Goal: Task Accomplishment & Management: Manage account settings

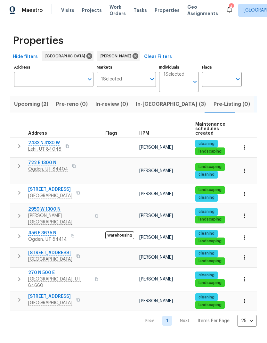
click at [59, 186] on span "53 W Lake View Terrace Rd" at bounding box center [50, 189] width 44 height 6
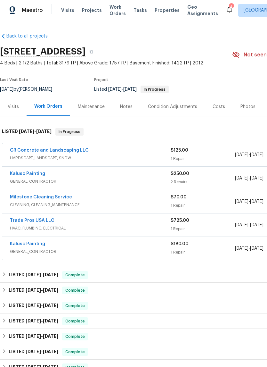
click at [72, 153] on link "GR Concrete and Landscaping LLC" at bounding box center [49, 150] width 79 height 4
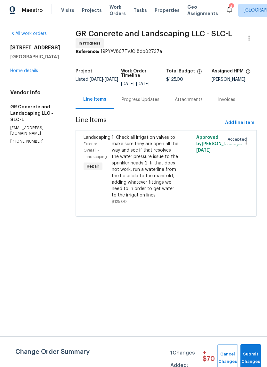
click at [144, 102] on div "Progress Updates" at bounding box center [141, 99] width 38 height 6
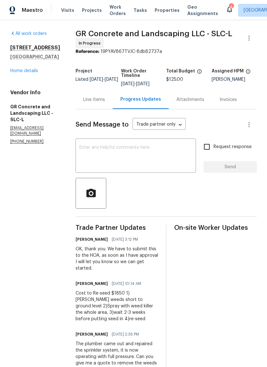
click at [29, 73] on link "Home details" at bounding box center [24, 71] width 28 height 4
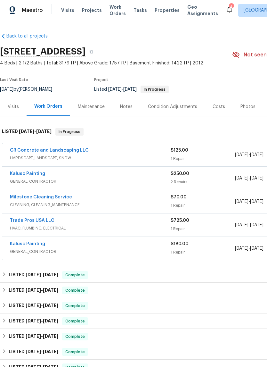
click at [71, 153] on link "GR Concrete and Landscaping LLC" at bounding box center [49, 150] width 79 height 4
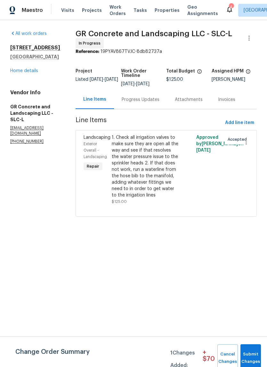
click at [157, 159] on div "1. Check all irrigation valves to make sure they are open all the way and see i…" at bounding box center [145, 166] width 67 height 64
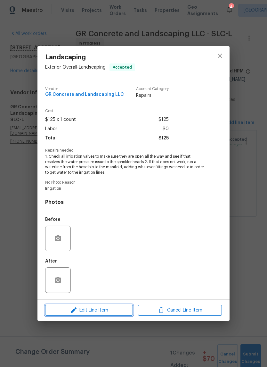
click at [109, 309] on span "Edit Line Item" at bounding box center [89, 310] width 84 height 8
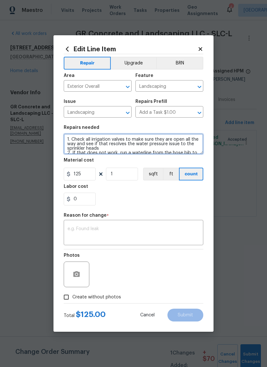
click at [104, 145] on textarea "1. Check all irrigation valves to make sure they are open all the way and see i…" at bounding box center [134, 144] width 140 height 21
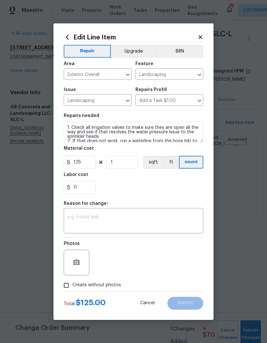
click at [104, 144] on section "Repairs needed 1. Check all irrigation valves to make sure they are open all th…" at bounding box center [134, 154] width 140 height 88
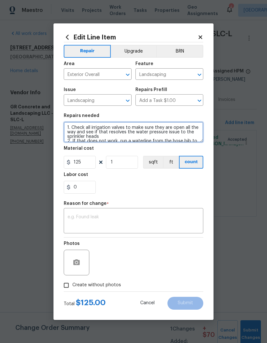
click at [108, 142] on textarea "1. Check all irrigation valves to make sure they are open all the way and see i…" at bounding box center [134, 132] width 140 height 21
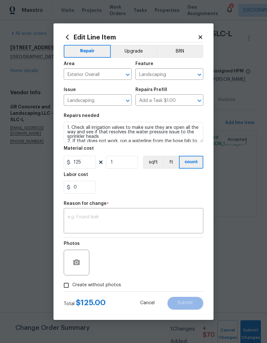
click at [111, 144] on section "Repairs needed 1. Check all irrigation valves to make sure they are open all th…" at bounding box center [134, 154] width 140 height 88
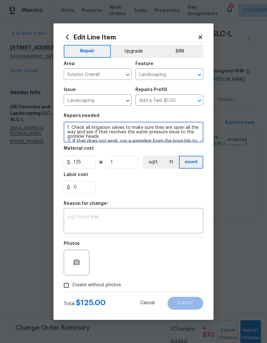
click at [136, 129] on textarea "1. Check all irrigation valves to make sure they are open all the way and see i…" at bounding box center [134, 132] width 140 height 21
click at [139, 132] on textarea "1. Check all irrigation valves to make sure they are open all the way and see i…" at bounding box center [134, 132] width 140 height 21
click at [114, 137] on textarea "1. Check all irrigation valves to make sure they are open all the way and see i…" at bounding box center [134, 132] width 140 height 21
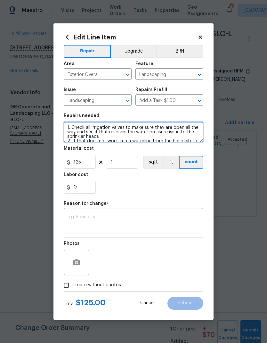
click at [114, 136] on textarea "1. Check all irrigation valves to make sure they are open all the way and see i…" at bounding box center [134, 132] width 140 height 21
click at [115, 133] on textarea "1. Check all irrigation valves to make sure they are open all the way and see i…" at bounding box center [134, 132] width 140 height 21
click at [113, 130] on textarea "1. Check all irrigation valves to make sure they are open all the way and see i…" at bounding box center [134, 132] width 140 height 21
click at [125, 137] on textarea "1. Check all irrigation valves to make sure they are open all the way and see i…" at bounding box center [134, 132] width 140 height 21
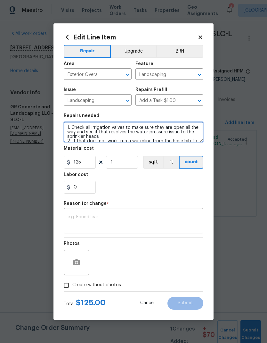
click at [133, 136] on textarea "1. Check all irrigation valves to make sure they are open all the way and see i…" at bounding box center [134, 132] width 140 height 21
click at [136, 134] on textarea "1. Check all irrigation valves to make sure they are open all the way and see i…" at bounding box center [134, 132] width 140 height 21
click at [89, 127] on textarea "1. Check all irrigation valves to make sure they are open all the way and see i…" at bounding box center [134, 132] width 140 height 21
click at [86, 128] on textarea "1. Check all irrigation valves to make sure they are open all the way and see i…" at bounding box center [134, 132] width 140 height 21
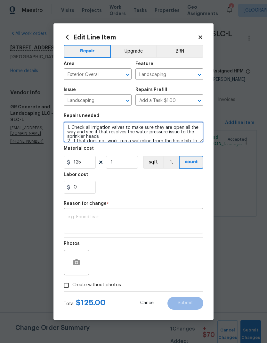
type textarea "2. If that does not work, run a waterline from the hose bib to the manifold, ad…"
click at [111, 135] on textarea "2. If that does not work, run a waterline from the hose bib to the manifold, ad…" at bounding box center [134, 132] width 140 height 21
click at [120, 134] on textarea "2. If that does not work, run a waterline from the hose bib to the manifold, ad…" at bounding box center [134, 132] width 140 height 21
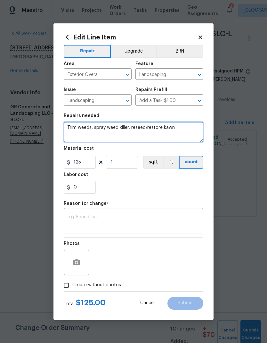
type textarea "Trim weeds, spray weed killer, reseed/restore kawn"
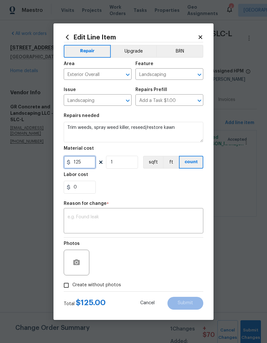
click at [86, 163] on input "125" at bounding box center [80, 162] width 32 height 13
type input "1850"
click at [183, 180] on div "Labor cost" at bounding box center [134, 176] width 140 height 8
click at [143, 216] on textarea at bounding box center [134, 221] width 132 height 13
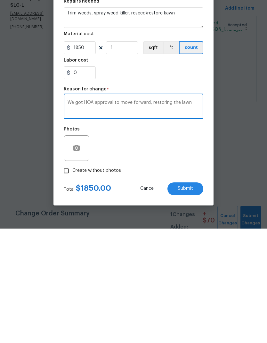
type textarea "We got HOA approval to move forward, restoring the lawn"
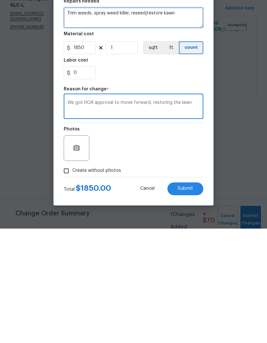
click at [185, 122] on textarea "Trim weeds, spray weed killer, reseed/restore kawn" at bounding box center [134, 132] width 140 height 21
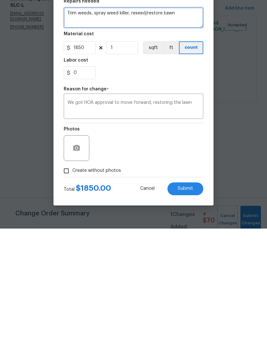
click at [167, 122] on textarea "Trim weeds, spray weed killer, reseed/restore kawn" at bounding box center [134, 132] width 140 height 21
click at [172, 122] on textarea "Trim weeds, spray weed killer, reseed/restore kawn" at bounding box center [134, 132] width 140 height 21
click at [163, 122] on textarea "Trim weeds, spray weed killer, reseed/restore kawn" at bounding box center [134, 132] width 140 height 21
click at [175, 122] on textarea "Trim weeds, spray weed killer, reseed/restore kawn" at bounding box center [134, 132] width 140 height 21
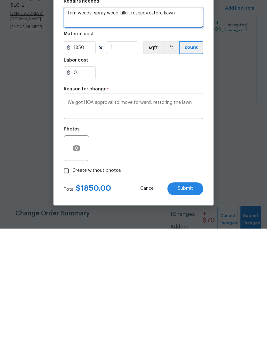
click at [169, 122] on textarea "Trim weeds, spray weed killer, reseed/restore kawn" at bounding box center [134, 132] width 140 height 21
click at [89, 122] on textarea "Trim weeds, spray weed killer, reseed/restore kawn" at bounding box center [134, 132] width 140 height 21
click at [100, 122] on textarea "Trim weeds, spray weed killer, reseed/restore kawn" at bounding box center [134, 132] width 140 height 21
click at [168, 122] on textarea "Trim weeds, spray weed killer, reseed/restore kawn" at bounding box center [134, 132] width 140 height 21
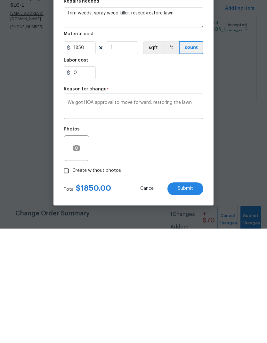
click at [195, 297] on button "Submit" at bounding box center [186, 303] width 36 height 13
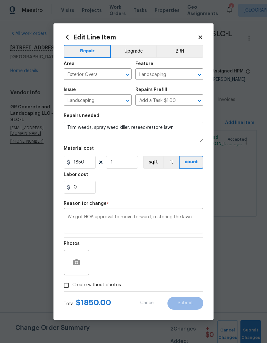
type textarea "1. Check all irrigation valves to make sure they are open all the way and see i…"
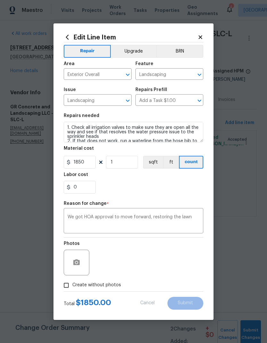
type input "125"
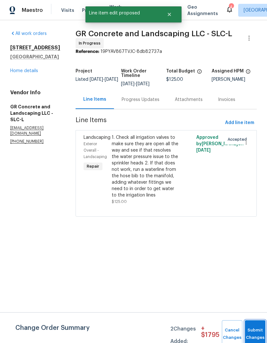
click at [253, 330] on button "Submit Changes" at bounding box center [255, 334] width 21 height 28
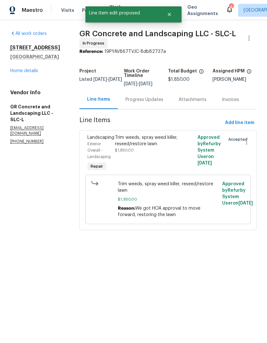
click at [29, 74] on div "53 W Lake View Terrace Rd Saratoga Springs, UT 84045 Home details" at bounding box center [37, 59] width 54 height 29
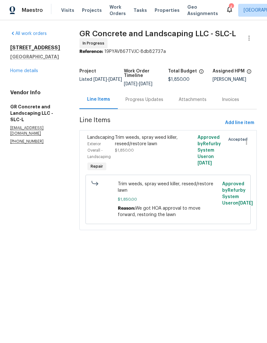
click at [31, 73] on link "Home details" at bounding box center [24, 71] width 28 height 4
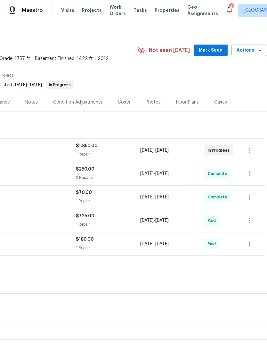
scroll to position [4, 95]
click at [250, 154] on icon "button" at bounding box center [250, 150] width 8 height 8
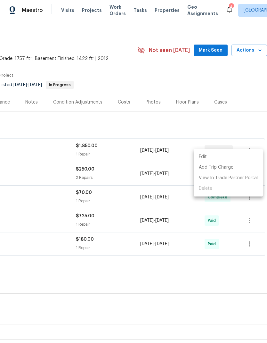
click at [219, 159] on li "Edit" at bounding box center [228, 157] width 69 height 11
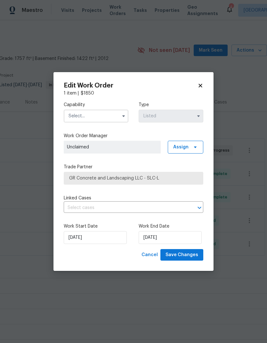
click at [107, 112] on input "text" at bounding box center [96, 116] width 65 height 13
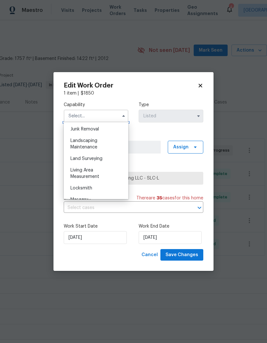
scroll to position [413, 0]
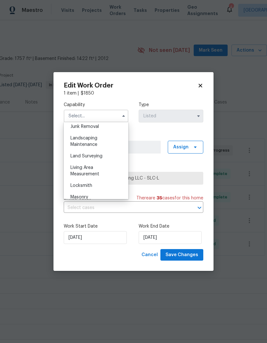
click at [95, 140] on span "Landscaping Maintenance" at bounding box center [84, 141] width 27 height 11
type input "Landscaping Maintenance"
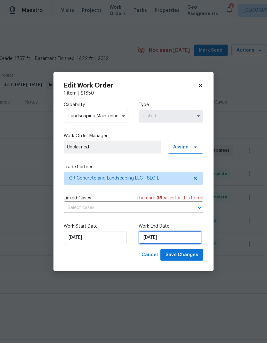
click at [185, 240] on input "7/9/2025" at bounding box center [170, 237] width 63 height 13
select select "6"
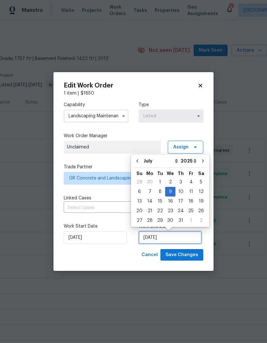
scroll to position [3, 0]
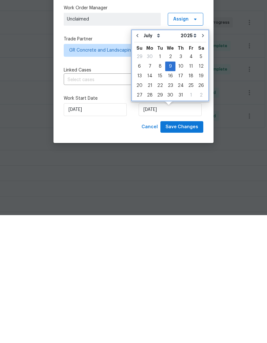
click at [201, 157] on button "Go to next month" at bounding box center [203, 163] width 10 height 13
type input "8/9/2025"
select select "7"
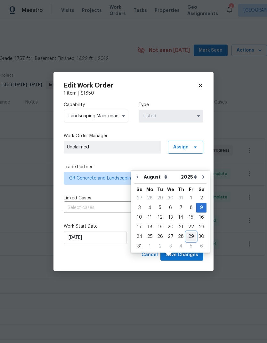
click at [192, 232] on div "29" at bounding box center [191, 236] width 10 height 9
type input "8/29/2025"
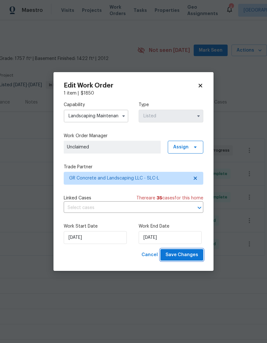
click at [191, 253] on span "Save Changes" at bounding box center [182, 255] width 33 height 8
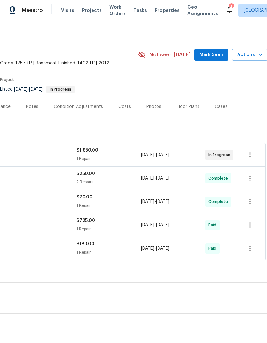
scroll to position [0, 94]
click at [218, 59] on span "Mark Seen" at bounding box center [212, 55] width 24 height 8
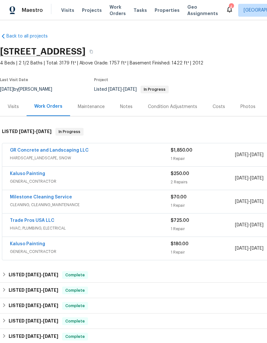
scroll to position [0, 0]
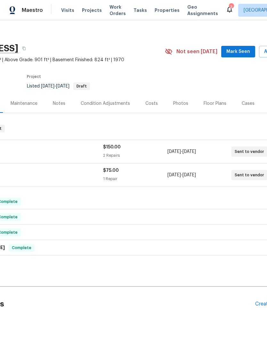
scroll to position [3, 67]
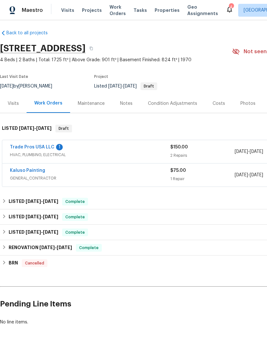
scroll to position [3, 0]
click at [38, 145] on link "Trade Pros USA LLC" at bounding box center [32, 147] width 45 height 4
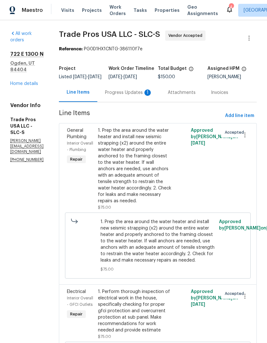
click at [141, 96] on div "Progress Updates 1" at bounding box center [128, 92] width 47 height 6
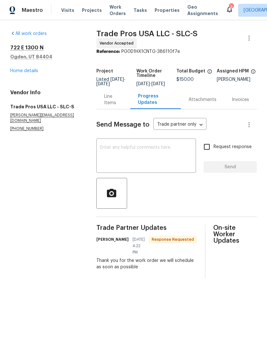
click at [160, 155] on textarea at bounding box center [146, 156] width 92 height 22
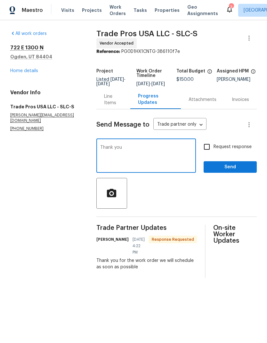
type textarea "Thank you"
click at [239, 171] on span "Send" at bounding box center [230, 167] width 43 height 8
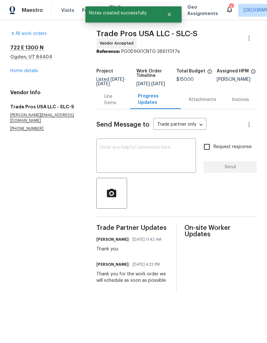
click at [31, 72] on link "Home details" at bounding box center [24, 71] width 28 height 4
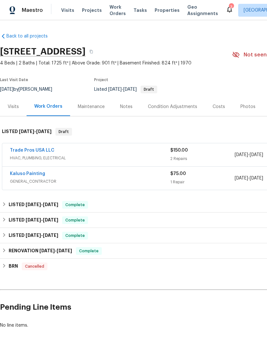
click at [38, 152] on link "Trade Pros USA LLC" at bounding box center [32, 150] width 45 height 4
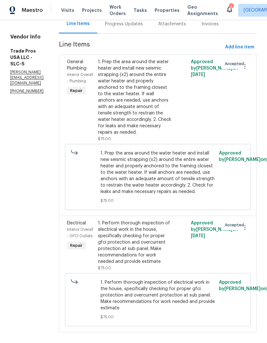
scroll to position [68, 0]
click at [239, 52] on span "Add line item" at bounding box center [239, 48] width 29 height 8
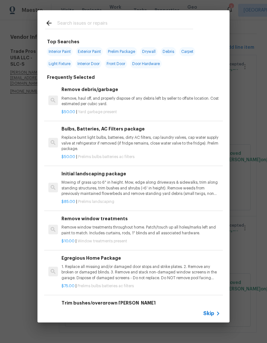
click at [110, 24] on input "text" at bounding box center [125, 24] width 136 height 10
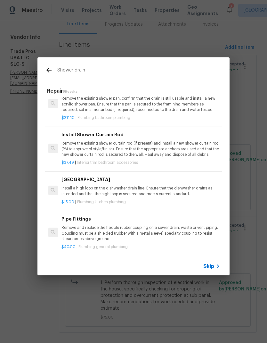
scroll to position [47, 0]
type input "Shower drain"
click at [52, 70] on icon at bounding box center [49, 70] width 8 height 8
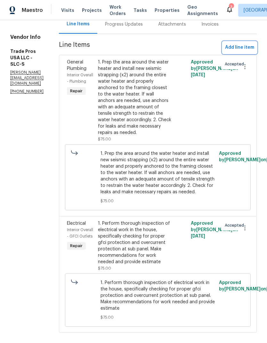
click at [243, 54] on button "Add line item" at bounding box center [240, 48] width 34 height 12
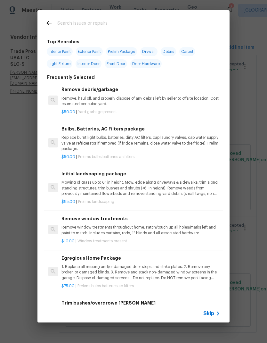
click at [123, 25] on input "text" at bounding box center [125, 24] width 136 height 10
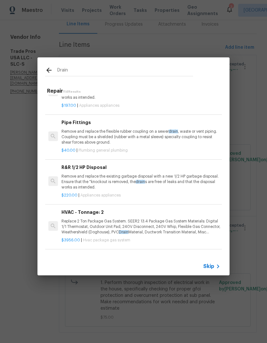
scroll to position [529, 0]
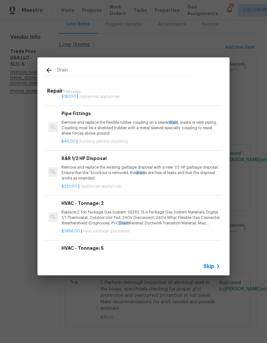
type input "Drain"
click at [49, 73] on icon at bounding box center [49, 70] width 8 height 8
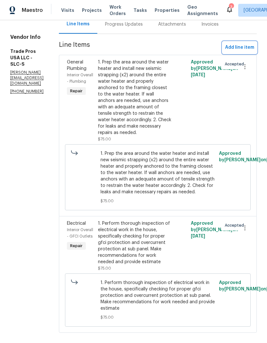
scroll to position [536, 0]
click at [241, 51] on span "Add line item" at bounding box center [239, 48] width 29 height 8
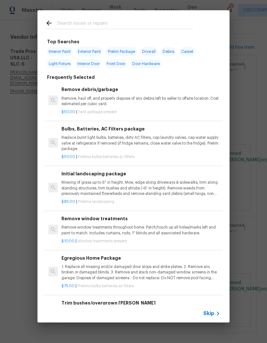
click at [125, 23] on input "text" at bounding box center [125, 24] width 136 height 10
type input "Plumb"
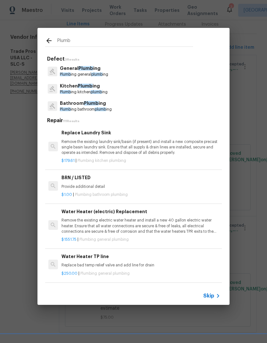
click at [91, 73] on p "Plumb ing general plumb ing" at bounding box center [84, 74] width 48 height 5
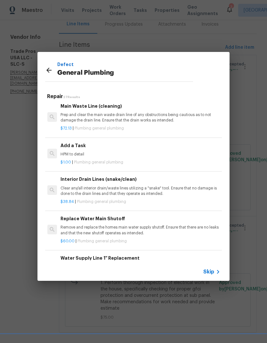
scroll to position [688, 1]
click at [91, 144] on div "Add a Task HPM to detail" at bounding box center [140, 149] width 159 height 15
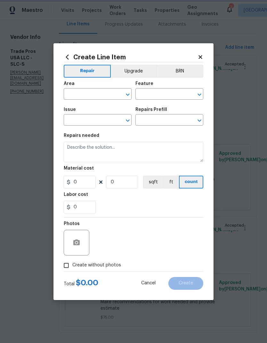
type input "Plumbing"
type input "General Plumbing"
type input "Add a Task $1.00"
type textarea "HPM to detail"
type input "1"
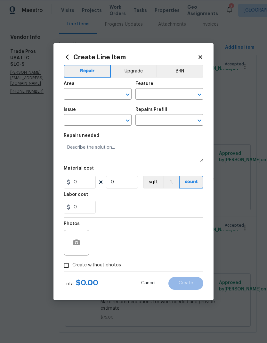
type input "1"
click at [103, 94] on input "text" at bounding box center [89, 95] width 50 height 10
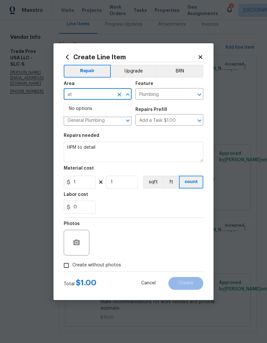
type input "a"
click at [105, 120] on li "Finished basement" at bounding box center [98, 119] width 68 height 11
type input "Finished basement"
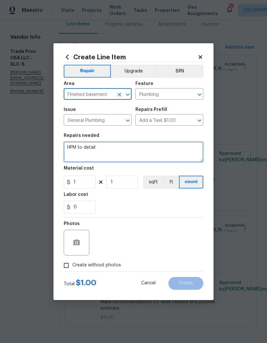
click at [92, 151] on textarea "HPM to detail" at bounding box center [134, 152] width 140 height 21
click at [92, 150] on textarea "HPM to detail" at bounding box center [134, 152] width 140 height 21
click at [93, 149] on textarea "HPM to detail" at bounding box center [134, 152] width 140 height 21
click at [79, 149] on textarea "HPM to detail" at bounding box center [134, 152] width 140 height 21
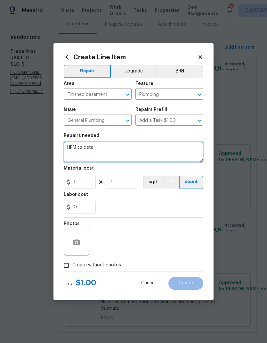
click at [79, 149] on textarea "HPM to detail" at bounding box center [134, 152] width 140 height 21
type textarea "Clear drain in basement shower and fix basement toilet (not flushing)"
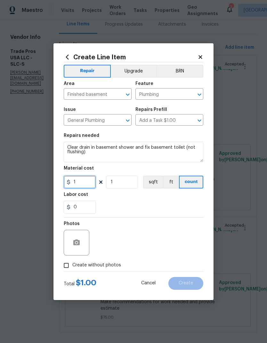
click at [85, 182] on input "1" at bounding box center [80, 182] width 32 height 13
type input "75"
click at [149, 196] on div "Labor cost" at bounding box center [134, 196] width 140 height 8
click at [67, 268] on input "Create without photos" at bounding box center [66, 265] width 12 height 12
click at [67, 261] on input "Create without photos" at bounding box center [66, 265] width 12 height 12
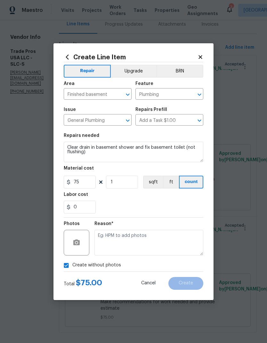
checkbox input "false"
click at [82, 241] on button "button" at bounding box center [76, 242] width 15 height 15
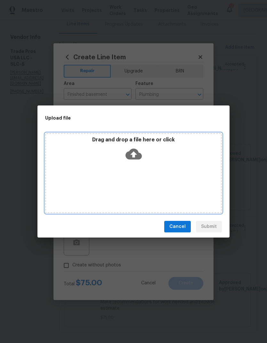
click at [166, 174] on div "Drag and drop a file here or click" at bounding box center [133, 173] width 177 height 80
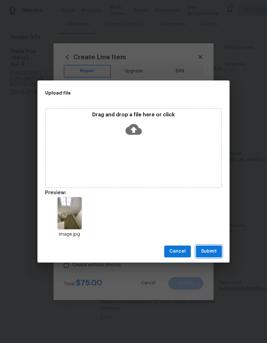
click at [214, 251] on span "Submit" at bounding box center [209, 251] width 16 height 8
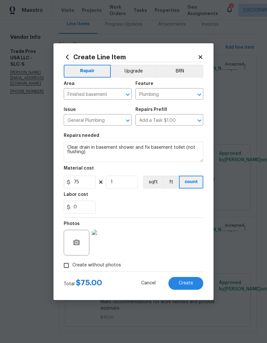
click at [192, 283] on span "Create" at bounding box center [186, 283] width 14 height 5
type input "0"
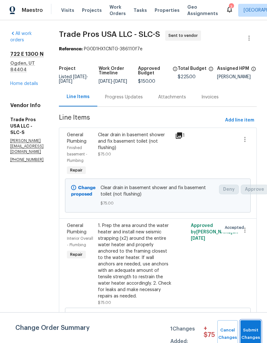
click at [253, 328] on span "Submit Changes" at bounding box center [251, 334] width 14 height 15
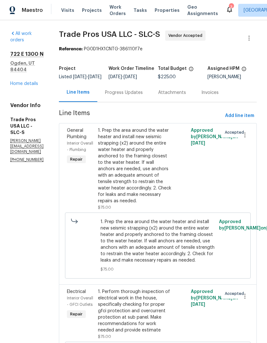
click at [143, 101] on div "Progress Updates" at bounding box center [123, 92] width 53 height 19
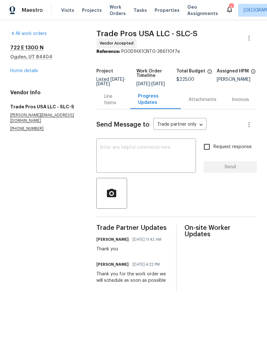
click at [142, 153] on textarea at bounding box center [146, 156] width 92 height 22
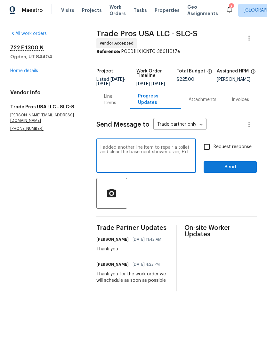
type textarea "I added another line item to repair a toilet and clear the basement shower drai…"
click at [239, 170] on span "Send" at bounding box center [230, 167] width 43 height 8
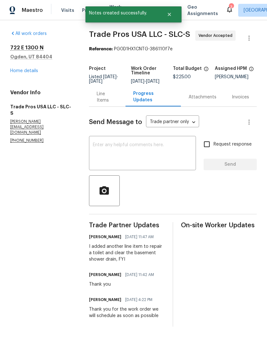
click at [18, 73] on link "Home details" at bounding box center [24, 71] width 28 height 4
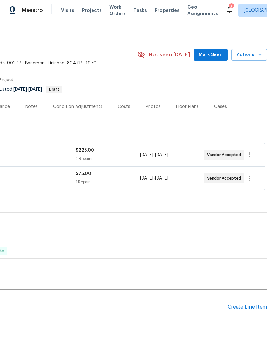
scroll to position [0, 95]
click at [248, 308] on div "Create Line Item" at bounding box center [247, 307] width 39 height 6
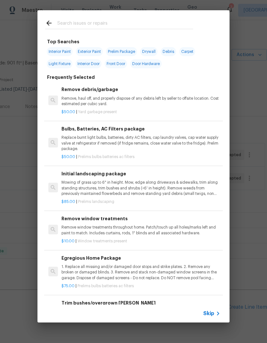
click at [154, 23] on input "text" at bounding box center [125, 24] width 136 height 10
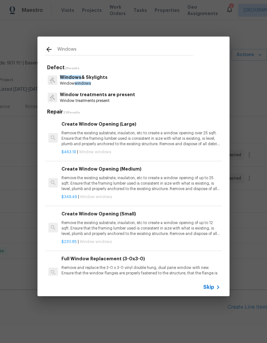
type input "Windows"
click at [126, 79] on div "Windows & Skylights Window windows" at bounding box center [133, 79] width 177 height 17
click at [134, 78] on div "Windows & Skylights Window windows" at bounding box center [133, 79] width 177 height 17
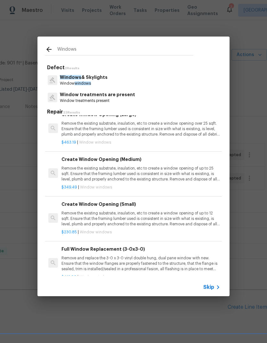
scroll to position [18, 1]
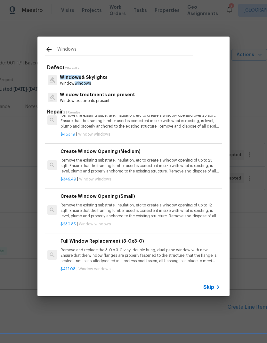
click at [99, 82] on p "Window windows" at bounding box center [84, 83] width 48 height 5
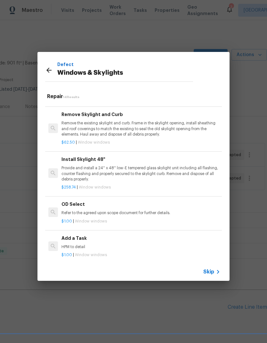
scroll to position [426, 0]
click at [93, 239] on div "Add a Task HPM to detail" at bounding box center [141, 242] width 159 height 15
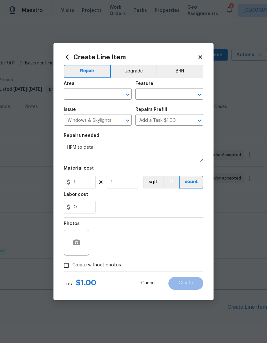
click at [92, 95] on input "text" at bounding box center [89, 95] width 50 height 10
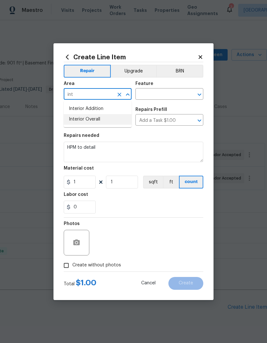
click at [106, 120] on li "Interior Overall" at bounding box center [98, 119] width 68 height 11
type input "Interior Overall"
click at [166, 93] on input "text" at bounding box center [161, 95] width 50 height 10
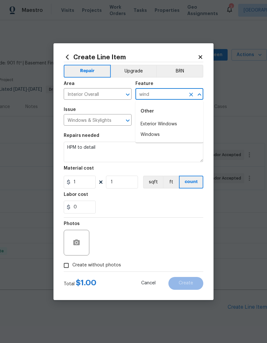
click at [169, 135] on li "Windows" at bounding box center [170, 134] width 68 height 11
type input "Windows"
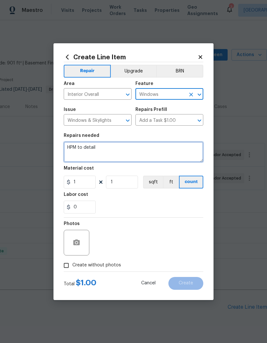
click at [90, 150] on textarea "HPM to detail" at bounding box center [134, 152] width 140 height 21
click at [92, 150] on textarea "HPM to detail" at bounding box center [134, 152] width 140 height 21
click at [79, 147] on textarea "HPM to detail" at bounding box center [134, 152] width 140 height 21
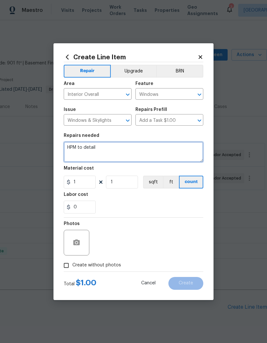
click at [79, 147] on textarea "HPM to detail" at bounding box center [134, 152] width 140 height 21
click at [79, 150] on textarea "HPM to detail" at bounding box center [134, 152] width 140 height 21
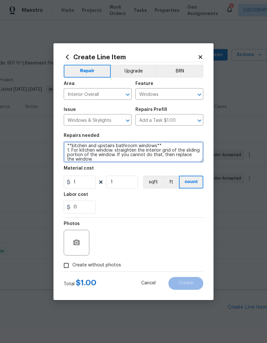
scroll to position [2, 0]
click at [114, 152] on textarea "**kitchen and upstairs bathroom windows** 1. For kitchen window: straighten the…" at bounding box center [134, 152] width 140 height 21
click at [135, 161] on textarea "**kitchen and upstairs bathroom windows** 1. For kitchen window:fix the lock an…" at bounding box center [134, 152] width 140 height 21
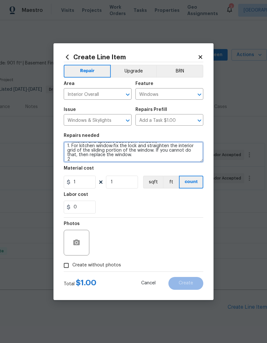
scroll to position [6, 0]
type textarea "**kitchen and upstairs bathroom windows** 1. For kitchen window:fix the lock an…"
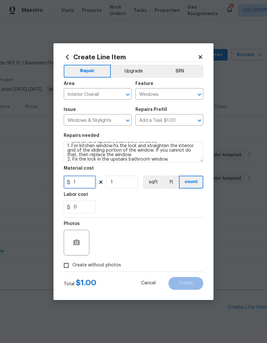
click at [87, 185] on input "1" at bounding box center [80, 182] width 32 height 13
type input "75"
click at [167, 199] on div "Labor cost" at bounding box center [134, 196] width 140 height 8
click at [81, 241] on button "button" at bounding box center [76, 242] width 15 height 15
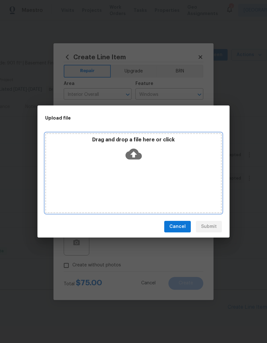
click at [186, 173] on div "Drag and drop a file here or click" at bounding box center [133, 173] width 177 height 80
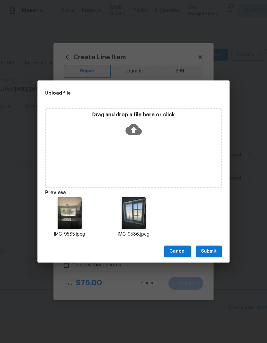
click at [212, 251] on span "Submit" at bounding box center [209, 251] width 16 height 8
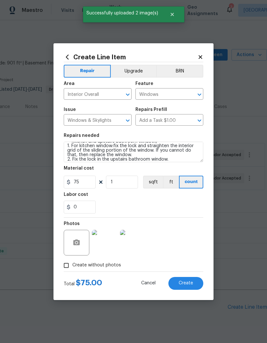
click at [186, 283] on span "Create" at bounding box center [186, 283] width 14 height 5
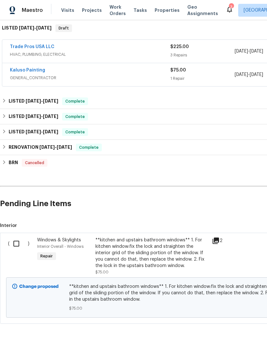
scroll to position [103, 0]
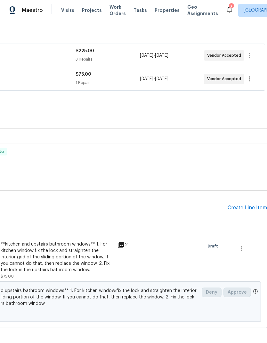
click at [250, 210] on div "Create Line Item" at bounding box center [247, 208] width 39 height 6
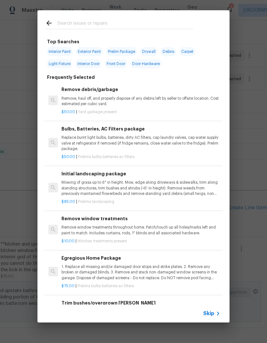
click at [123, 21] on input "text" at bounding box center [125, 24] width 136 height 10
type input "Plu"
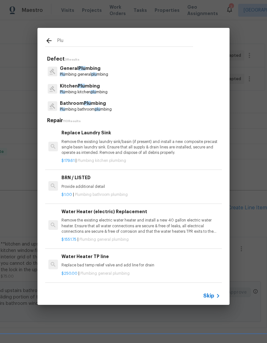
click at [102, 69] on p "General Plu mbing" at bounding box center [84, 68] width 48 height 7
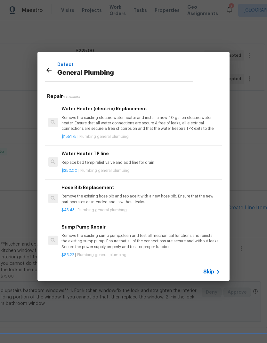
click at [50, 70] on icon at bounding box center [48, 70] width 5 height 5
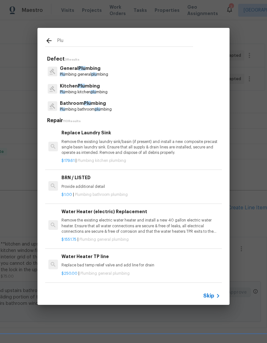
click at [94, 90] on p "Plu mbing kitchen plu mbing" at bounding box center [84, 91] width 48 height 5
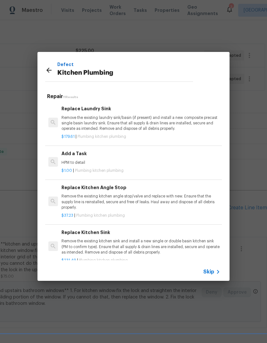
click at [103, 161] on p "HPM to detail" at bounding box center [141, 162] width 159 height 5
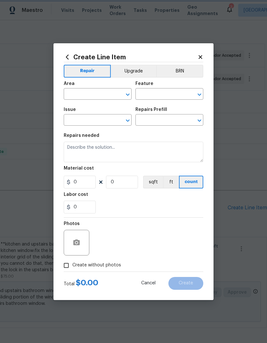
type input "Plumbing"
type input "Kitchen Plumbing"
type input "Add a Task $1.00"
type textarea "HPM to detail"
type input "1"
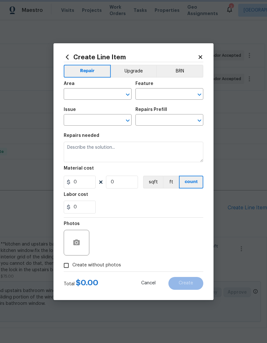
type input "1"
click at [105, 90] on input "text" at bounding box center [89, 95] width 50 height 10
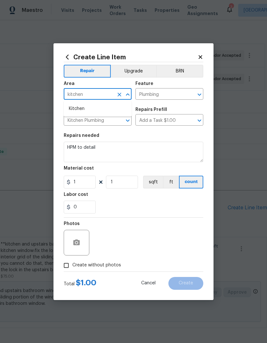
click at [92, 110] on li "Kitchen" at bounding box center [98, 109] width 68 height 11
type input "Kitchen"
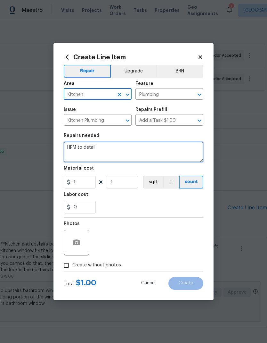
click at [89, 147] on textarea "HPM to detail" at bounding box center [134, 152] width 140 height 21
click at [89, 146] on textarea "HPM to detail" at bounding box center [134, 152] width 140 height 21
click at [74, 150] on textarea "HPM to detail" at bounding box center [134, 152] width 140 height 21
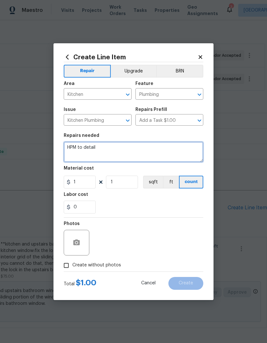
click at [74, 150] on textarea "HPM to detail" at bounding box center [134, 152] width 140 height 21
click at [79, 148] on textarea "HPM to detail" at bounding box center [134, 152] width 140 height 21
type textarea "Replace leaking pipes underneath kitchen sink."
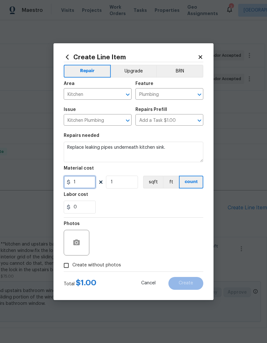
click at [84, 182] on input "1" at bounding box center [80, 182] width 32 height 13
type input "50"
click at [150, 201] on div "0" at bounding box center [134, 207] width 140 height 13
click at [81, 240] on button "button" at bounding box center [76, 242] width 15 height 15
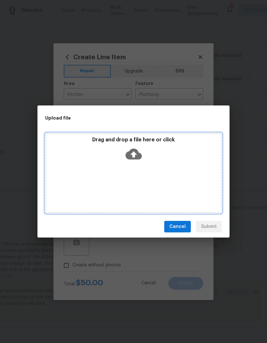
click at [194, 172] on div "Drag and drop a file here or click" at bounding box center [133, 173] width 177 height 80
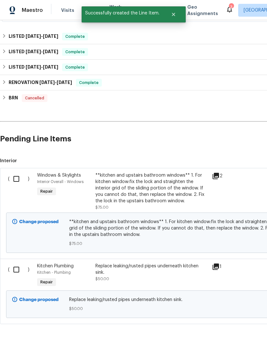
scroll to position [168, 0]
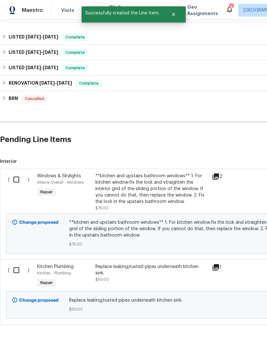
click at [17, 180] on input "checkbox" at bounding box center [19, 179] width 18 height 13
checkbox input "true"
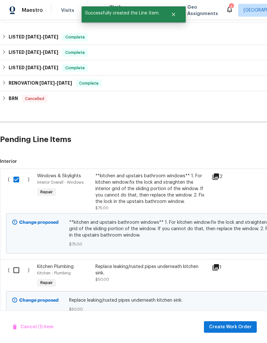
click at [17, 269] on input "checkbox" at bounding box center [19, 269] width 18 height 13
checkbox input "true"
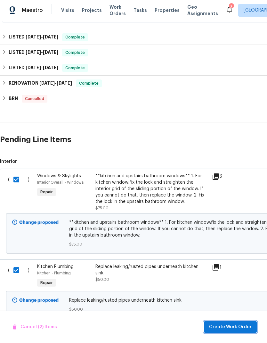
click at [241, 329] on span "Create Work Order" at bounding box center [230, 327] width 43 height 8
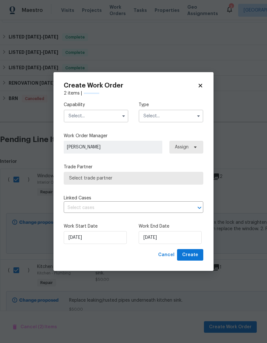
checkbox input "false"
click at [101, 115] on input "text" at bounding box center [96, 116] width 65 height 13
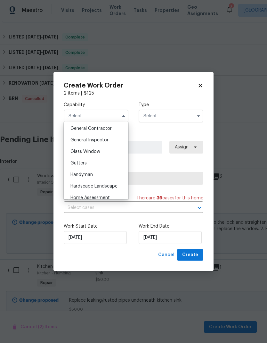
scroll to position [298, 0]
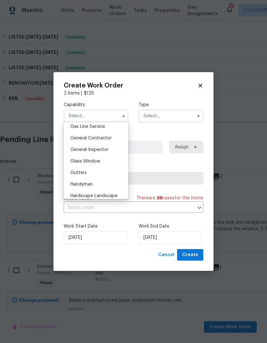
click at [110, 137] on span "General Contractor" at bounding box center [91, 138] width 41 height 4
type input "General Contractor"
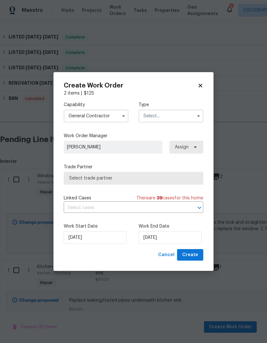
click at [172, 119] on input "text" at bounding box center [171, 116] width 65 height 13
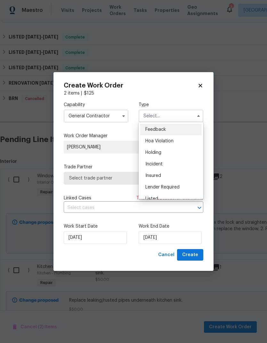
click at [165, 195] on div "Listed" at bounding box center [171, 199] width 62 height 12
type input "Listed"
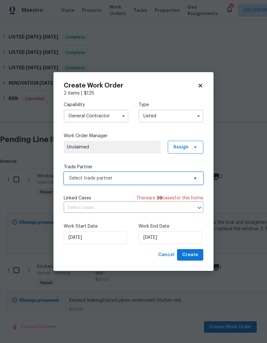
click at [158, 180] on span "Select trade partner" at bounding box center [129, 178] width 120 height 6
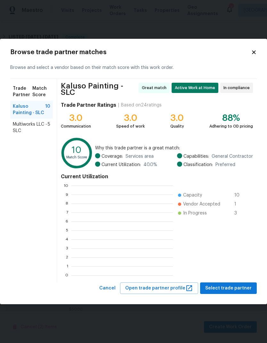
scroll to position [1, 1]
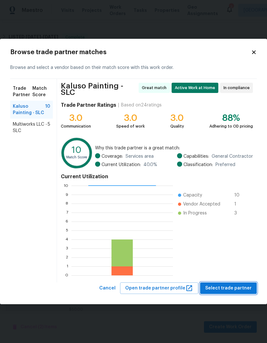
click at [240, 287] on span "Select trade partner" at bounding box center [228, 288] width 46 height 8
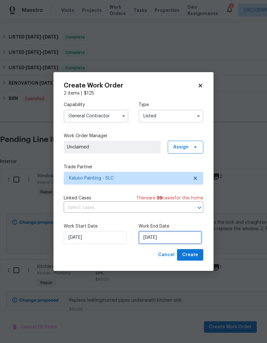
click at [185, 236] on input "[DATE]" at bounding box center [170, 237] width 63 height 13
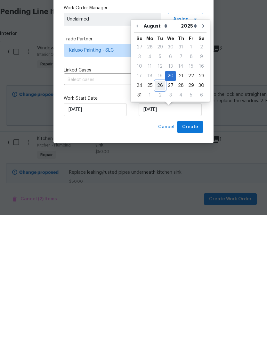
click at [158, 209] on div "26" at bounding box center [160, 213] width 10 height 9
type input "[DATE]"
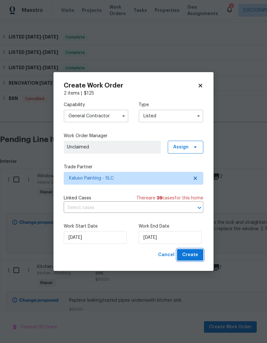
click at [194, 258] on span "Create" at bounding box center [190, 255] width 16 height 8
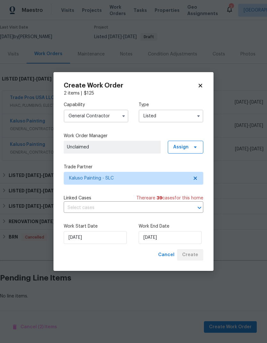
scroll to position [27, 0]
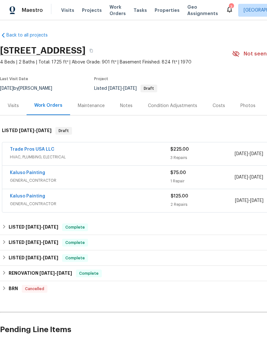
scroll to position [1, 0]
click at [30, 197] on link "Kaluso Painting" at bounding box center [27, 196] width 35 height 4
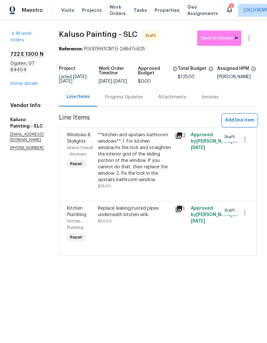
click at [245, 124] on span "Add line item" at bounding box center [239, 120] width 29 height 8
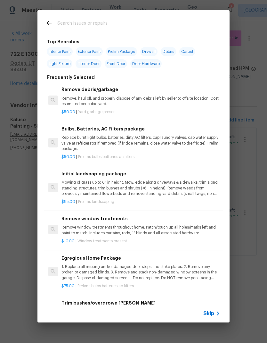
click at [116, 25] on input "text" at bounding box center [125, 24] width 136 height 10
type input "Mail"
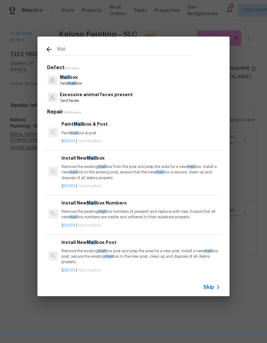
click at [81, 80] on p "Mail box" at bounding box center [71, 77] width 22 height 7
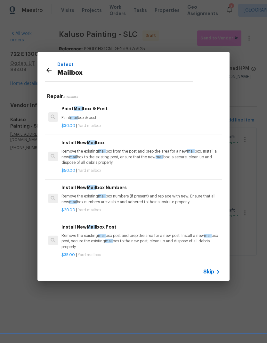
click at [153, 158] on p "Remove the existing mail box from the post and prep the area for a new mail box…" at bounding box center [141, 157] width 159 height 16
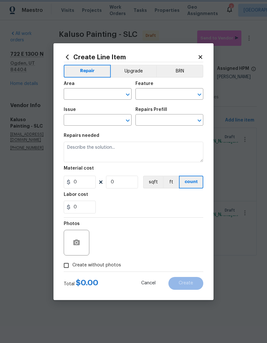
type input "Mailbox"
type input "Install New Mailbox $50.00"
type textarea "Remove the existing mailbox from the post and prep the area for a new mailbox. …"
type input "50"
type input "1"
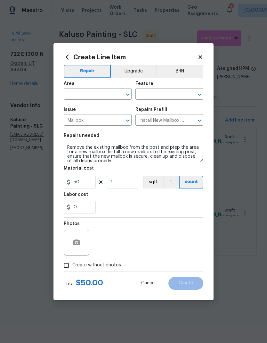
click at [99, 96] on input "text" at bounding box center [89, 95] width 50 height 10
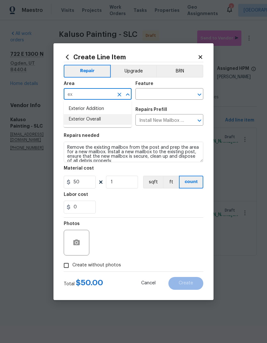
click at [110, 121] on li "Exterior Overall" at bounding box center [98, 119] width 68 height 11
type input "Exterior Overall"
click at [164, 95] on input "text" at bounding box center [161, 95] width 50 height 10
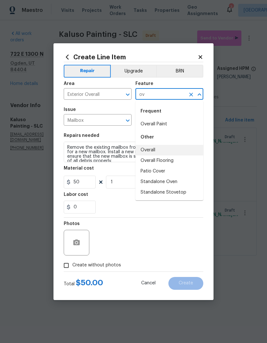
click at [162, 150] on li "Overall" at bounding box center [170, 150] width 68 height 11
type input "Overall"
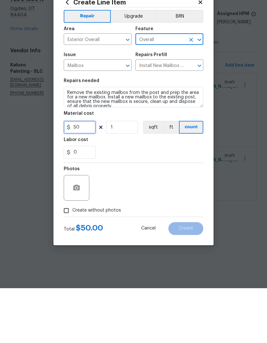
click at [82, 176] on input "50" at bounding box center [80, 182] width 32 height 13
type input "75"
click at [174, 218] on div "Photos" at bounding box center [134, 239] width 140 height 42
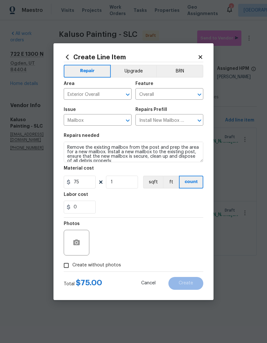
click at [85, 237] on div at bounding box center [77, 243] width 26 height 26
click at [81, 242] on button "button" at bounding box center [76, 242] width 15 height 15
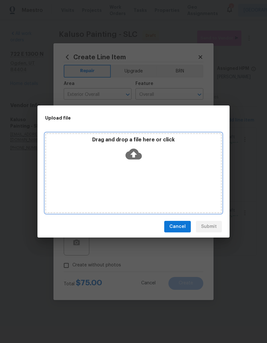
click at [178, 181] on div "Drag and drop a file here or click" at bounding box center [133, 173] width 177 height 80
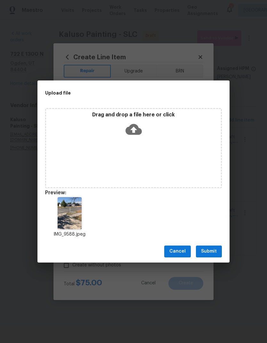
click at [214, 250] on span "Submit" at bounding box center [209, 251] width 16 height 8
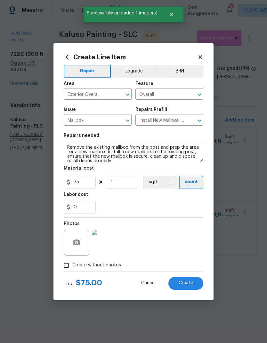
click at [190, 285] on span "Create" at bounding box center [186, 283] width 14 height 5
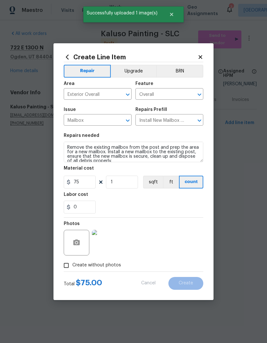
type input "0"
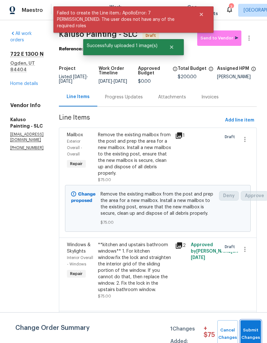
click at [255, 331] on span "Submit Changes" at bounding box center [251, 334] width 14 height 15
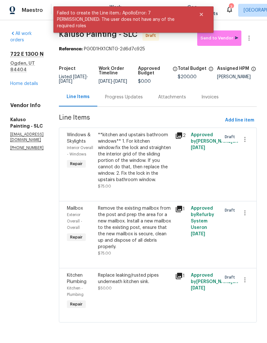
click at [28, 81] on link "Home details" at bounding box center [24, 83] width 28 height 4
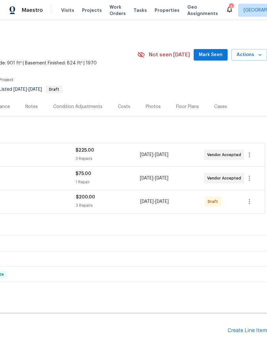
scroll to position [0, 95]
click at [249, 202] on icon "button" at bounding box center [250, 202] width 8 height 8
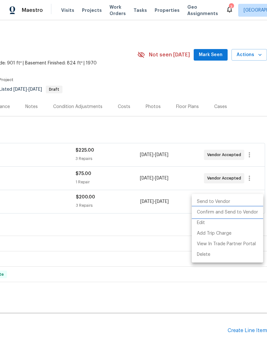
click at [239, 212] on li "Confirm and Send to Vendor" at bounding box center [227, 212] width 71 height 11
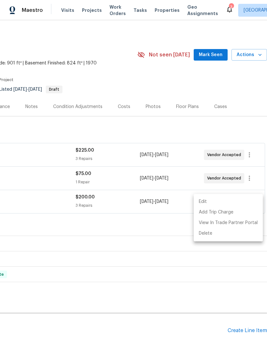
click at [248, 86] on div at bounding box center [133, 171] width 267 height 343
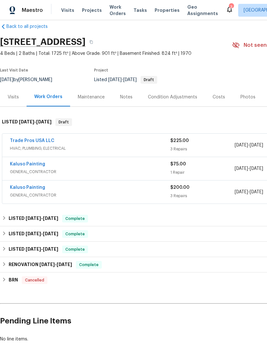
scroll to position [10, 0]
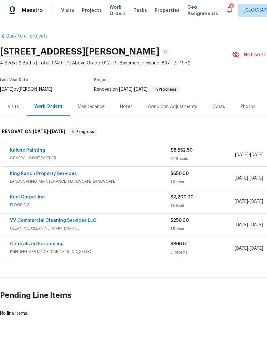
scroll to position [0, -1]
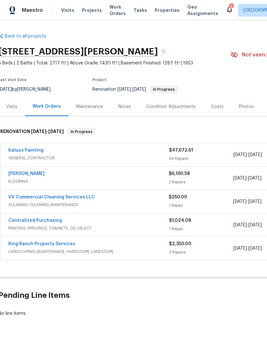
scroll to position [0, -1]
